Goal: Go to known website: Access a specific website the user already knows

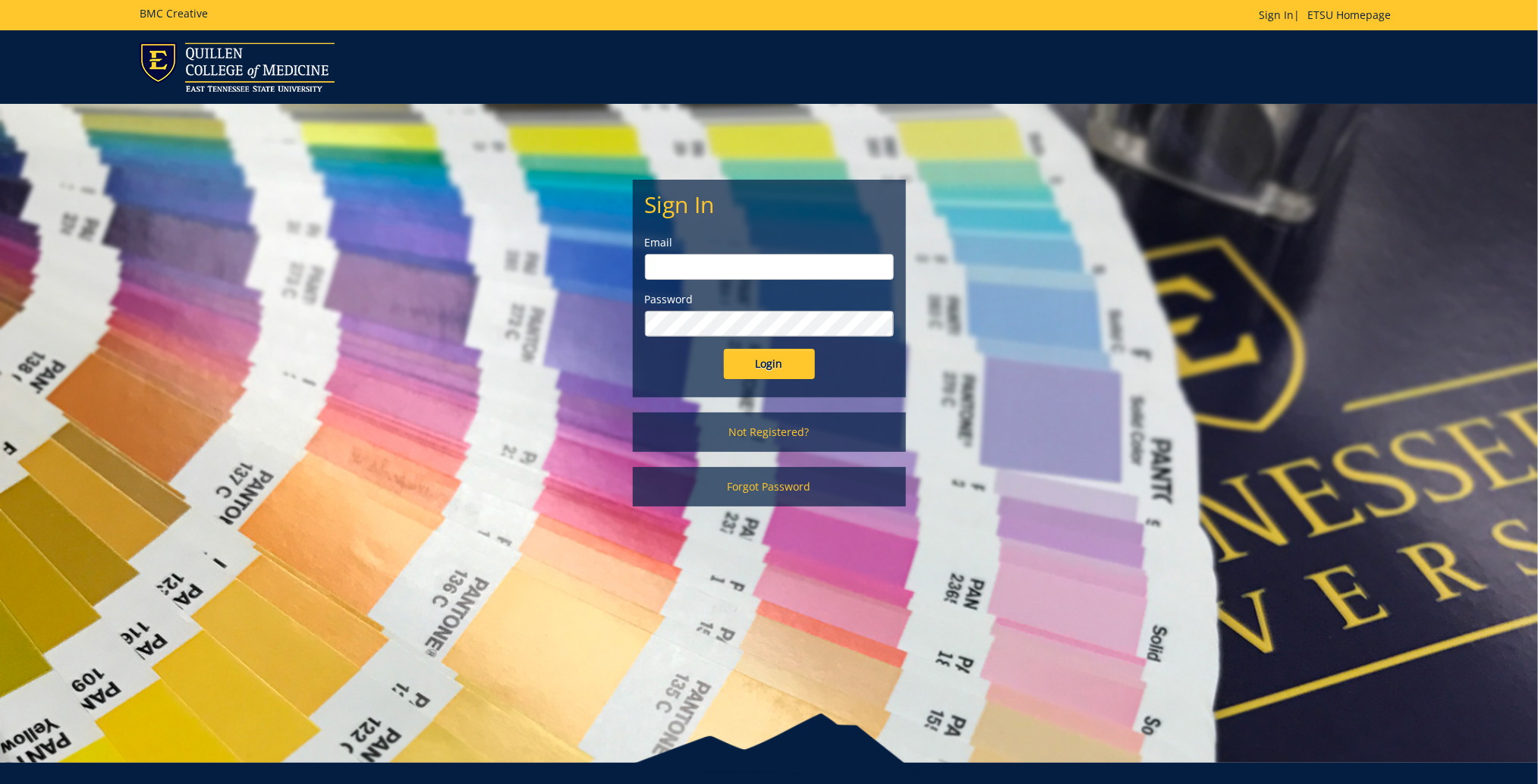
click at [672, 264] on input "email" at bounding box center [770, 267] width 249 height 26
type input "[EMAIL_ADDRESS][DOMAIN_NAME]"
click at [798, 360] on input "Login" at bounding box center [769, 364] width 91 height 30
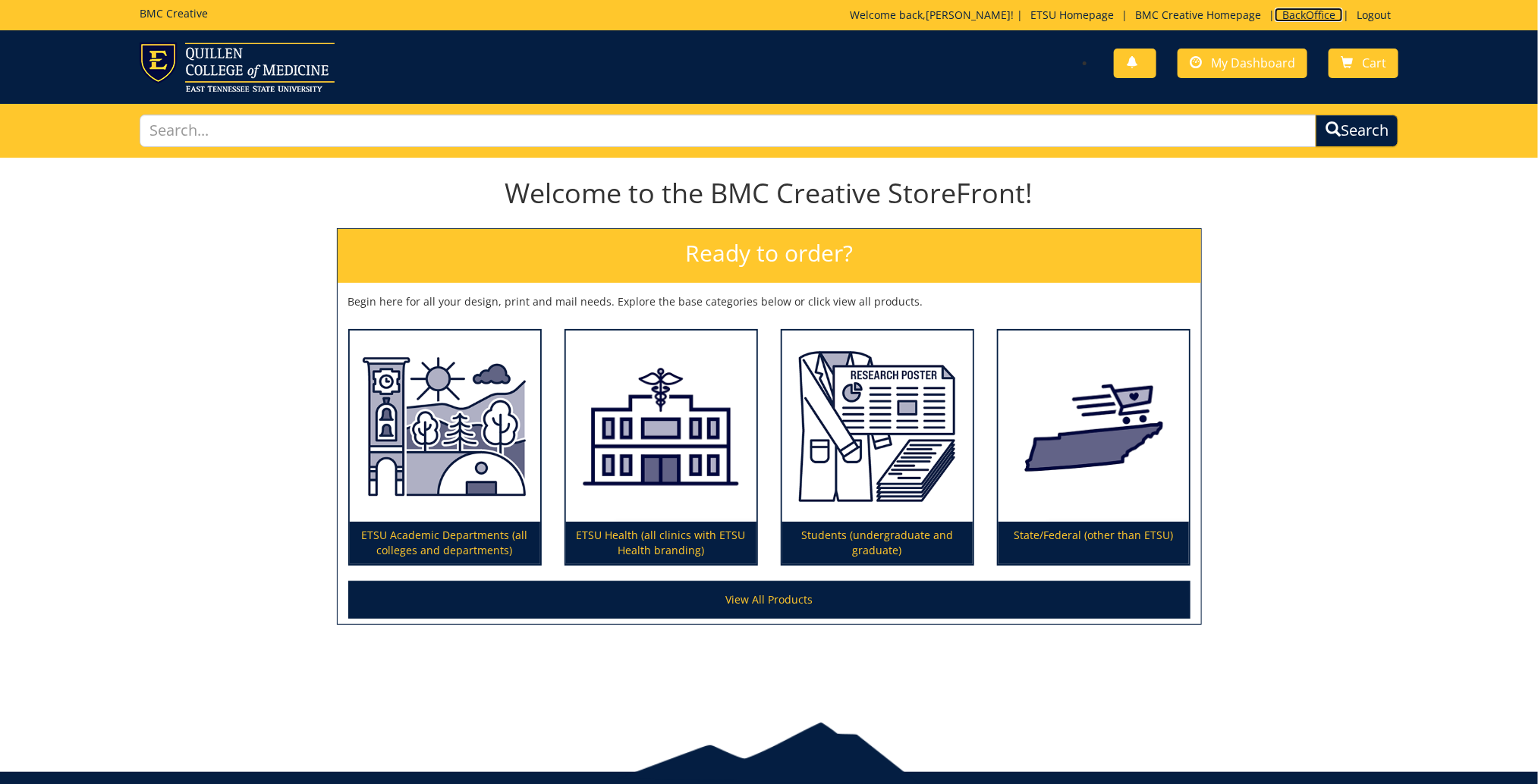
click at [1313, 17] on link "BackOffice" at bounding box center [1308, 14] width 68 height 14
